Goal: Task Accomplishment & Management: Manage account settings

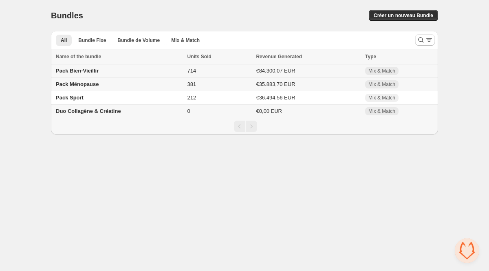
click at [128, 71] on td "Pack Bien-Vieillir" at bounding box center [118, 70] width 134 height 13
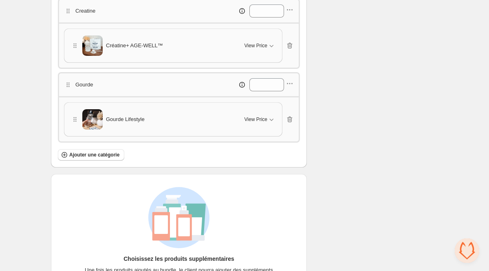
scroll to position [306, 0]
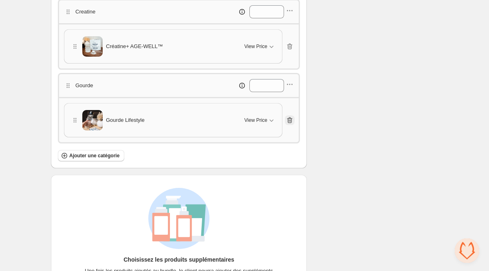
click at [290, 116] on icon "button" at bounding box center [289, 120] width 8 height 8
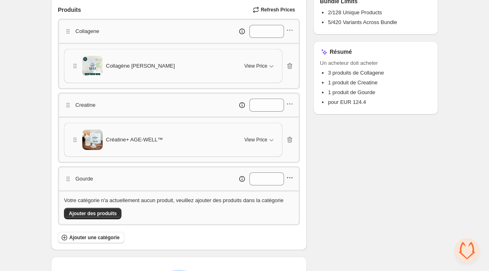
scroll to position [209, 0]
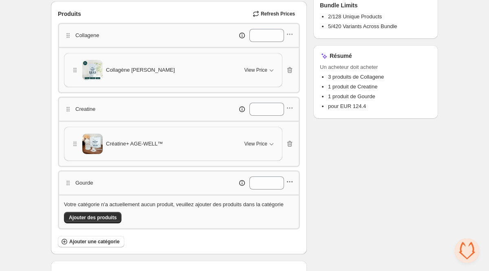
click at [292, 178] on icon "button" at bounding box center [289, 182] width 8 height 8
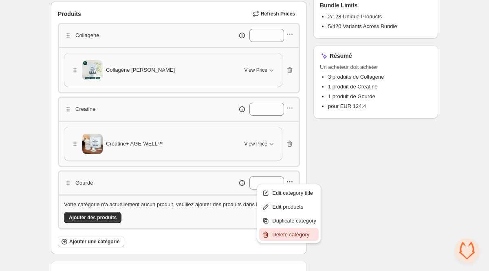
click at [300, 231] on span "Delete category" at bounding box center [294, 234] width 44 height 8
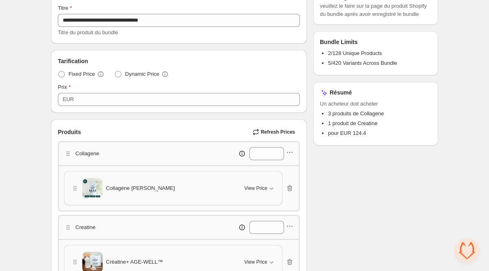
scroll to position [0, 0]
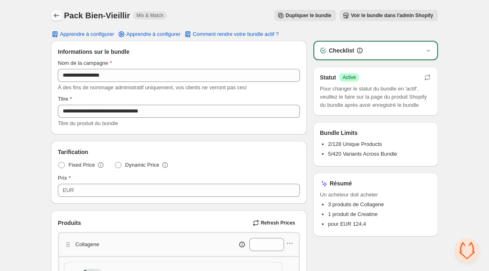
click at [53, 16] on icon "Back" at bounding box center [57, 15] width 8 height 8
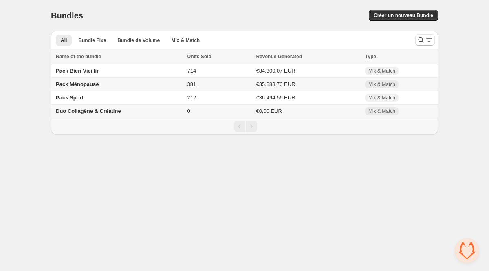
click at [147, 88] on td "Pack Ménopause" at bounding box center [118, 84] width 134 height 13
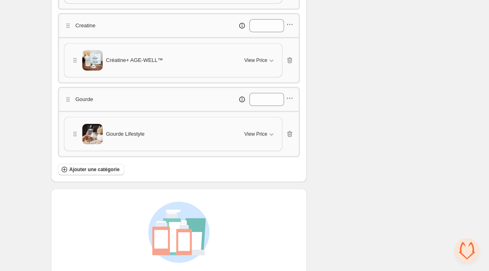
scroll to position [295, 0]
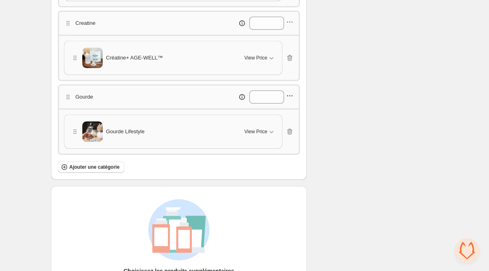
click at [290, 95] on icon "button" at bounding box center [289, 96] width 8 height 8
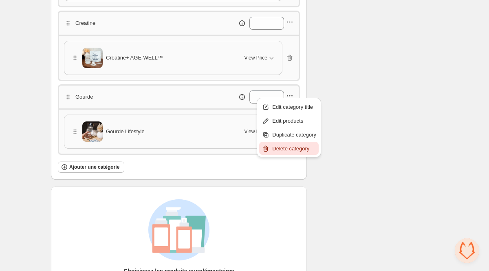
click at [298, 145] on span "Delete category" at bounding box center [294, 149] width 44 height 8
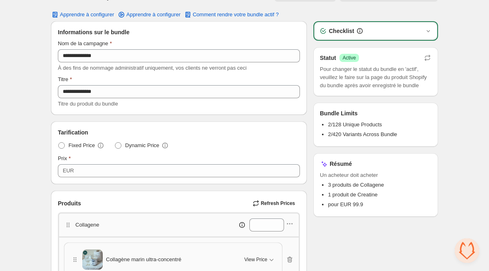
scroll to position [0, 0]
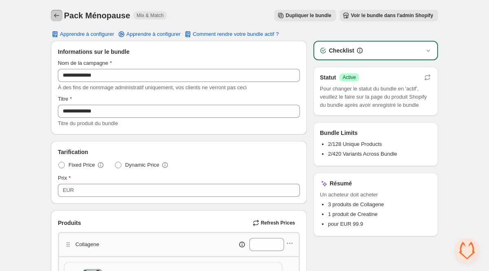
click at [57, 15] on icon "Back" at bounding box center [57, 15] width 8 height 8
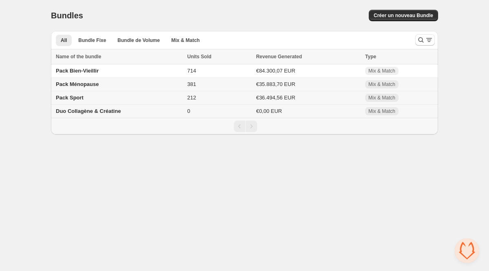
click at [139, 101] on td "Pack Sport" at bounding box center [118, 97] width 134 height 13
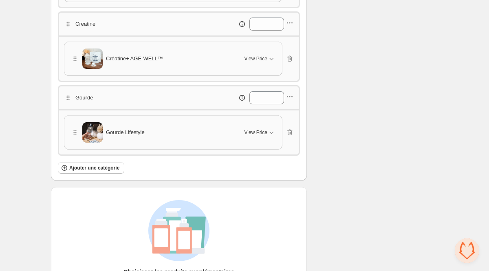
scroll to position [372, 0]
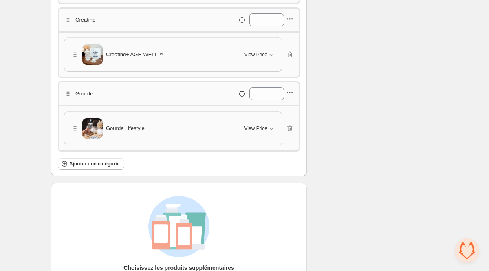
click at [290, 88] on icon "button" at bounding box center [289, 92] width 8 height 8
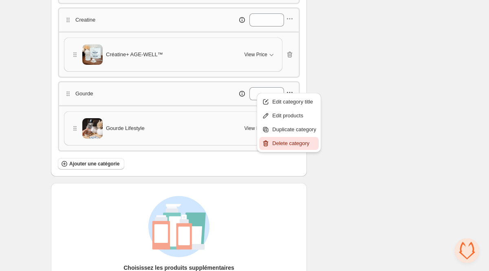
click at [299, 140] on span "Delete category" at bounding box center [294, 143] width 44 height 8
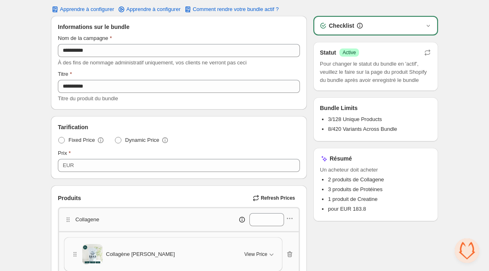
scroll to position [0, 0]
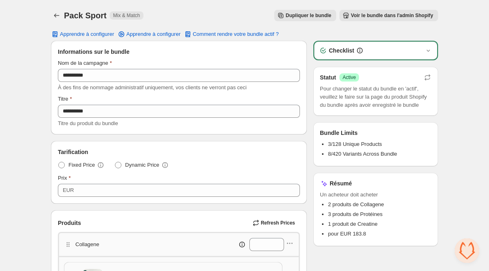
click at [58, 14] on icon "Back" at bounding box center [57, 15] width 8 height 8
